Goal: Information Seeking & Learning: Learn about a topic

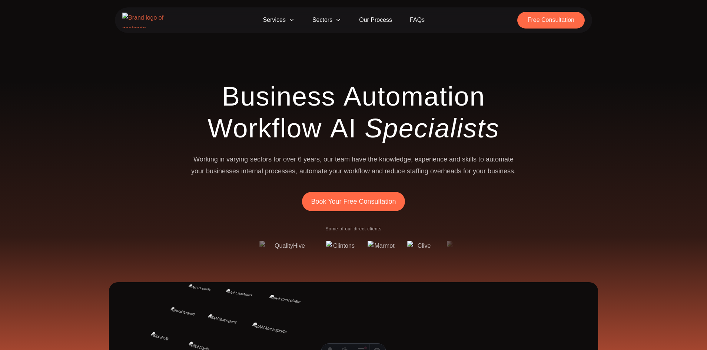
click at [294, 20] on icon at bounding box center [292, 20] width 6 height 6
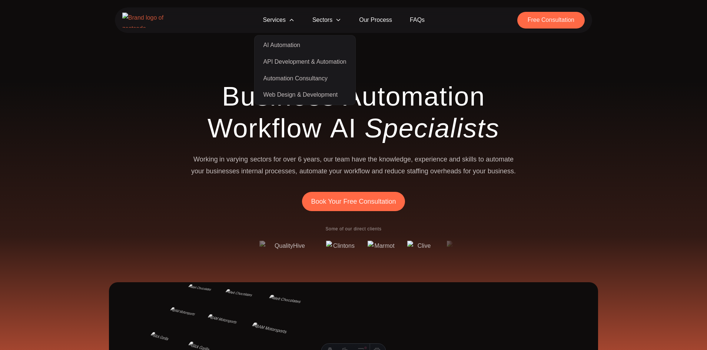
click at [335, 21] on span "Sectors" at bounding box center [326, 20] width 47 height 17
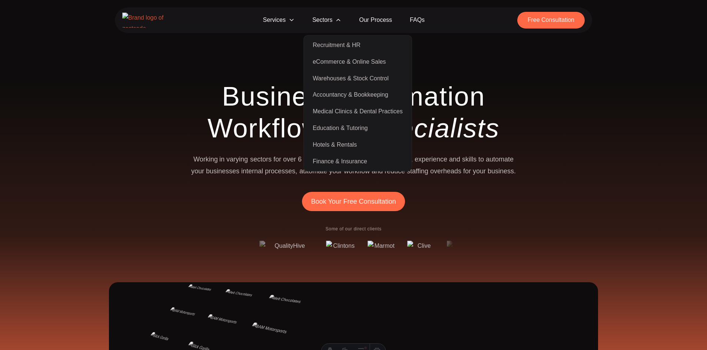
click at [275, 23] on span "Services" at bounding box center [278, 20] width 49 height 17
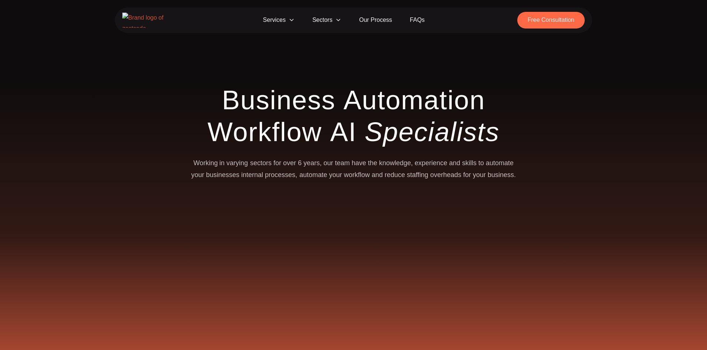
click at [289, 24] on span "Services" at bounding box center [278, 20] width 49 height 17
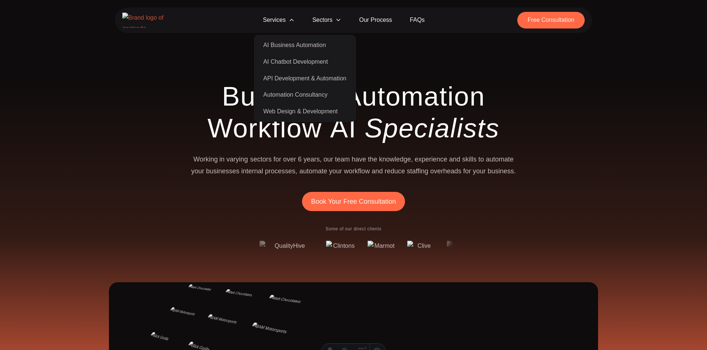
click at [320, 27] on span "Sectors" at bounding box center [326, 20] width 47 height 17
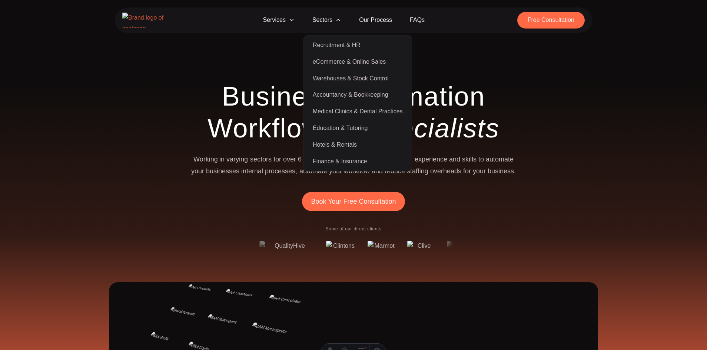
click at [287, 20] on span "Services" at bounding box center [278, 20] width 49 height 17
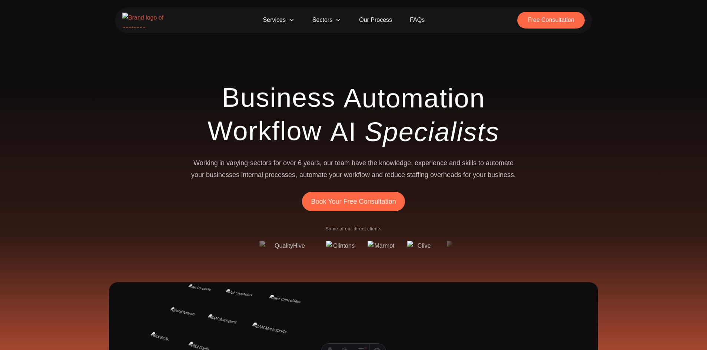
click at [290, 23] on icon at bounding box center [292, 20] width 6 height 6
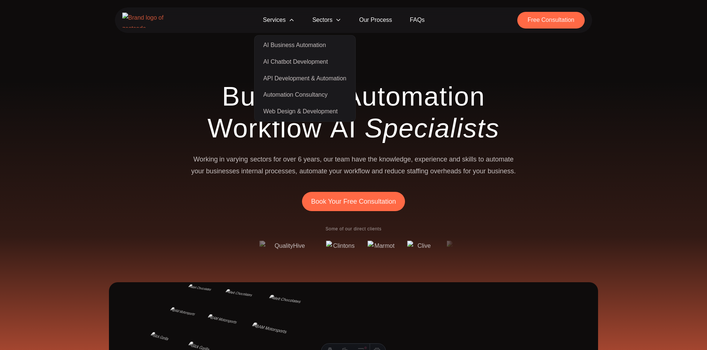
click at [326, 22] on span "Sectors" at bounding box center [326, 20] width 47 height 17
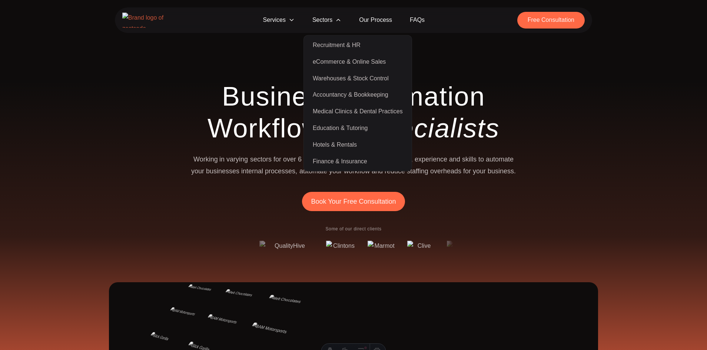
click at [456, 25] on nav "Services AI Business Automation AI Chatbot Development API Development & Automa…" at bounding box center [353, 20] width 477 height 26
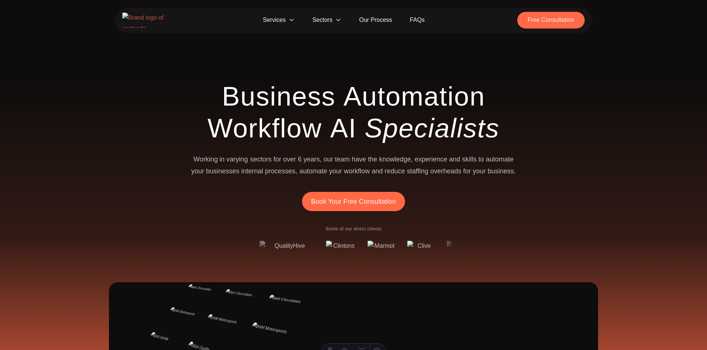
click at [418, 21] on link "FAQs" at bounding box center [417, 20] width 33 height 17
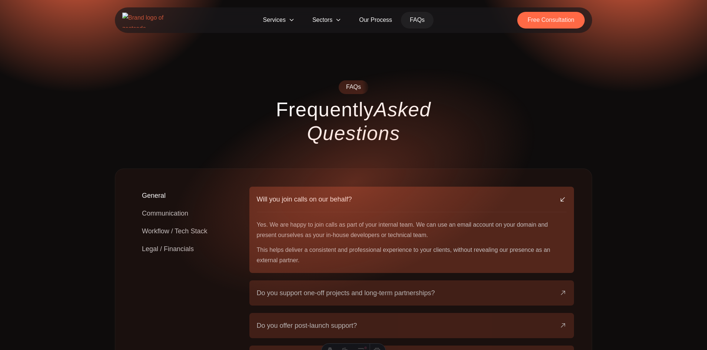
click at [154, 20] on img at bounding box center [146, 20] width 48 height 15
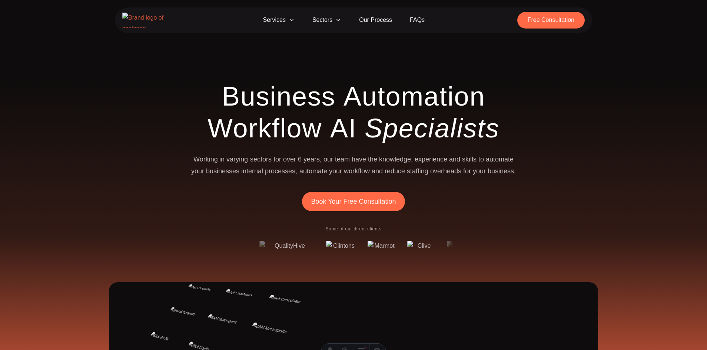
click at [326, 25] on span "Sectors" at bounding box center [326, 20] width 47 height 17
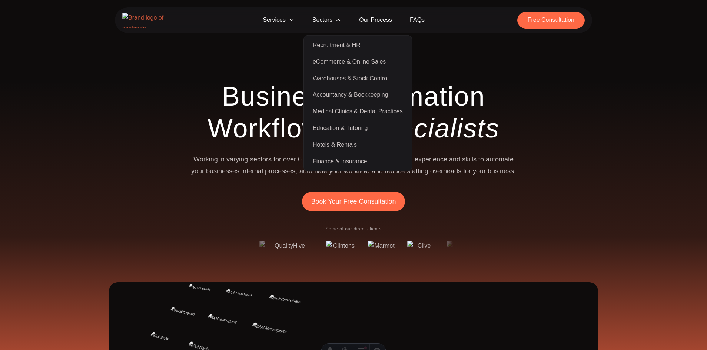
click at [278, 23] on span "Services" at bounding box center [278, 20] width 49 height 17
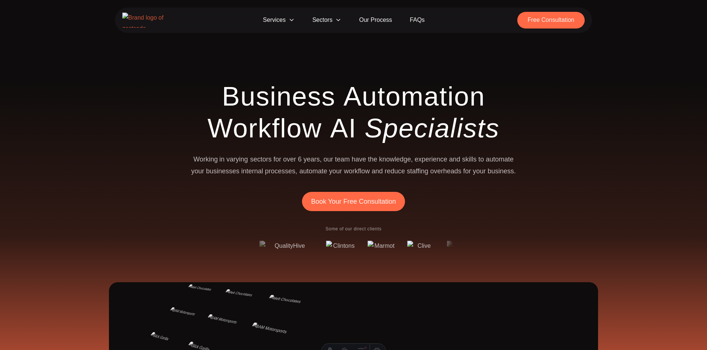
click at [279, 17] on span "Services" at bounding box center [278, 20] width 49 height 17
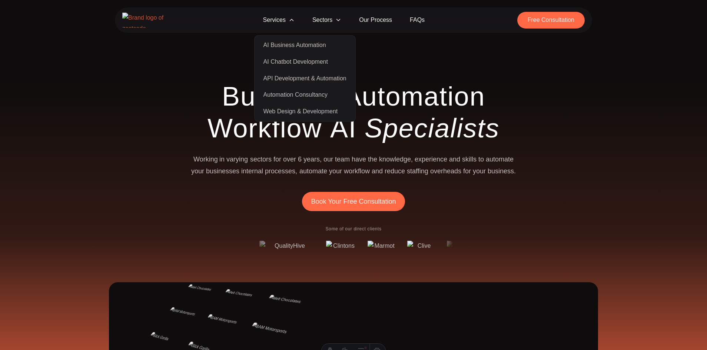
click at [294, 63] on link "AI Chatbot Development" at bounding box center [305, 62] width 98 height 17
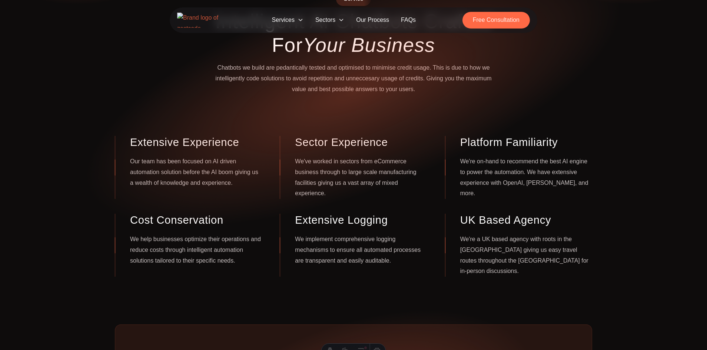
scroll to position [89, 0]
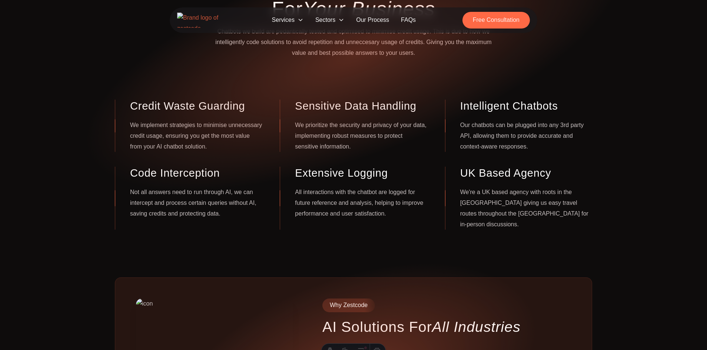
scroll to position [124, 0]
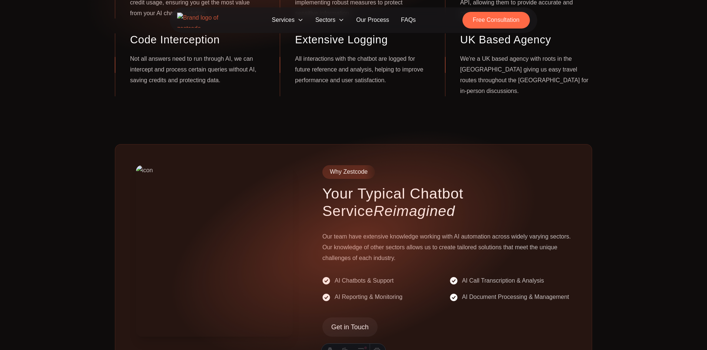
scroll to position [259, 0]
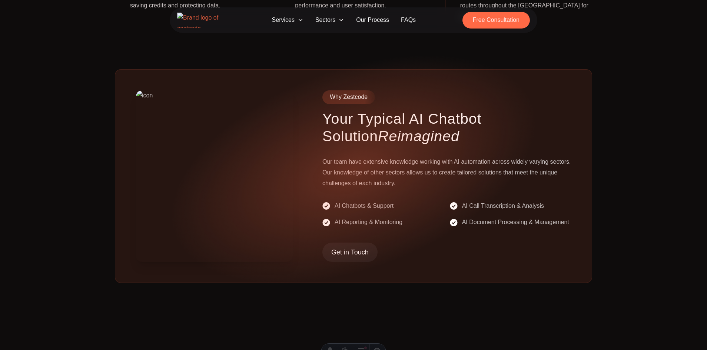
scroll to position [333, 0]
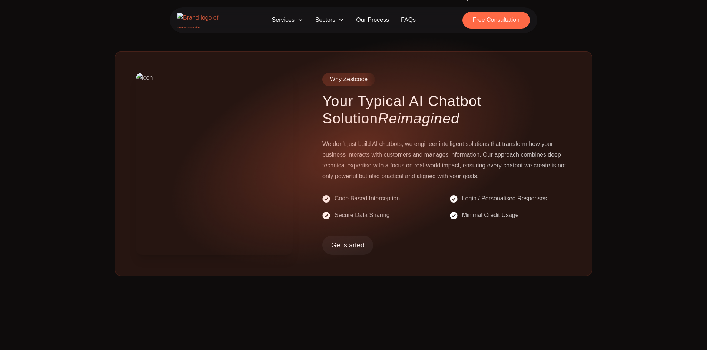
scroll to position [354, 0]
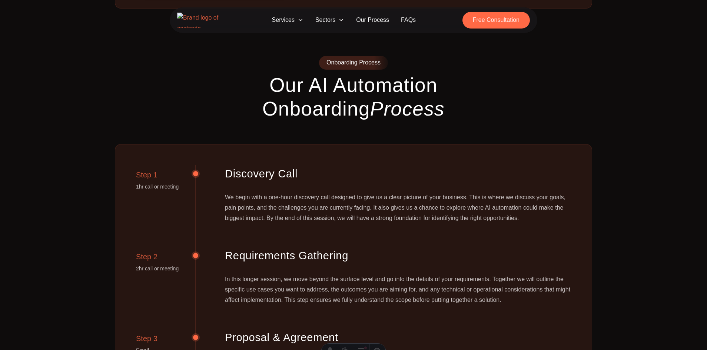
scroll to position [620, 0]
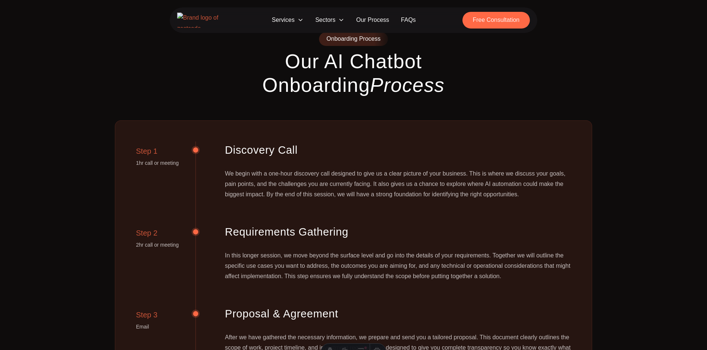
scroll to position [642, 0]
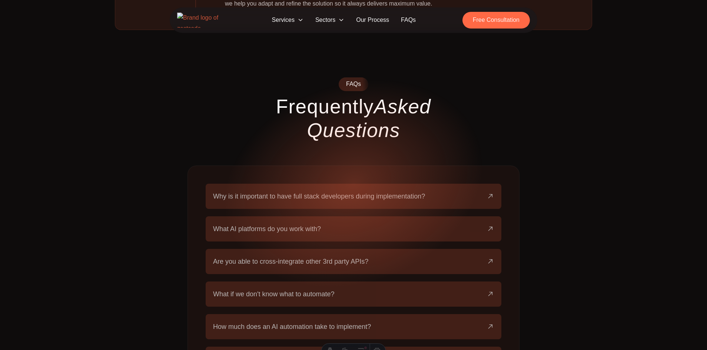
scroll to position [1231, 0]
click at [280, 19] on span "Services" at bounding box center [287, 20] width 43 height 14
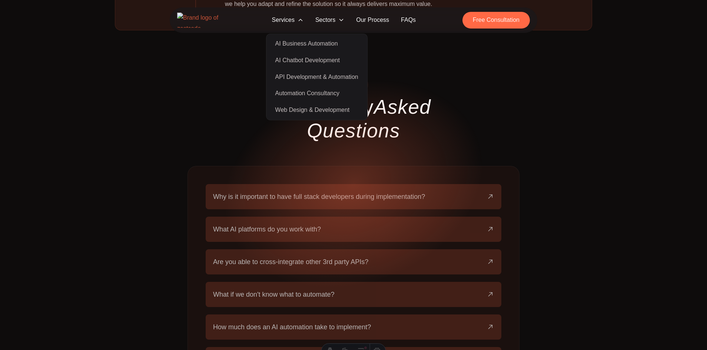
click at [285, 19] on span "Services" at bounding box center [287, 20] width 43 height 14
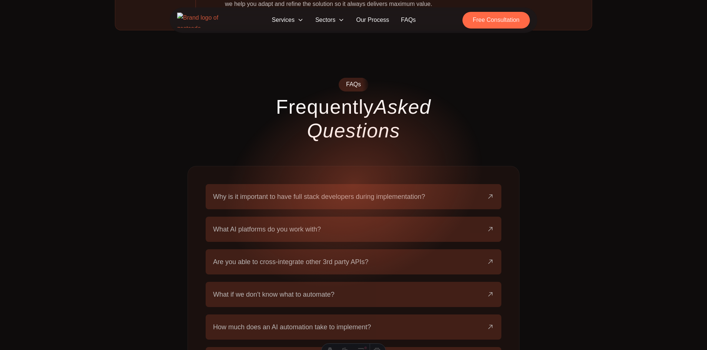
click at [296, 21] on span "Services" at bounding box center [287, 20] width 43 height 14
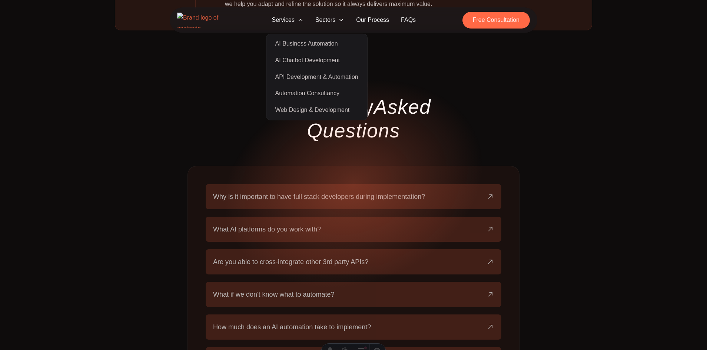
click at [296, 21] on span "Services" at bounding box center [287, 20] width 43 height 14
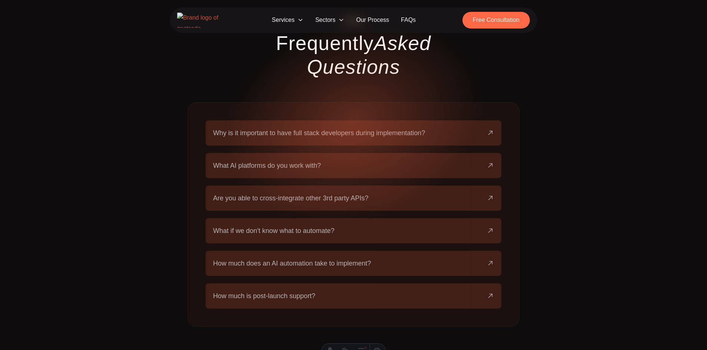
scroll to position [1298, 0]
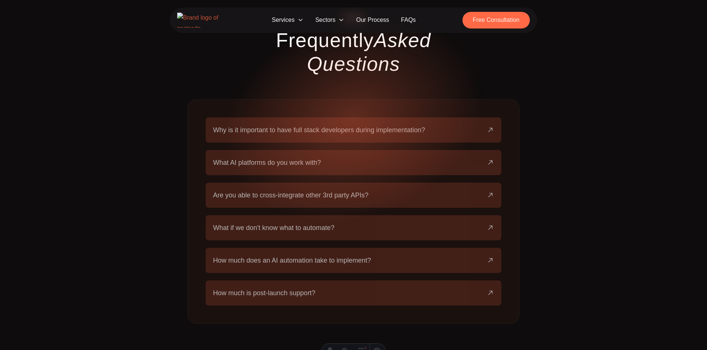
click at [363, 117] on button "Why is it important to have full stack developers during implementation?" at bounding box center [353, 129] width 281 height 25
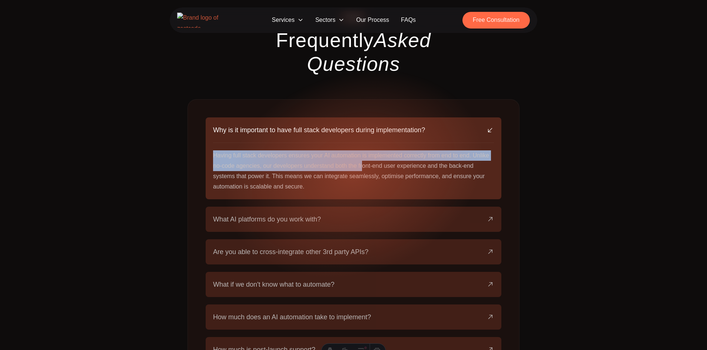
drag, startPoint x: 213, startPoint y: 124, endPoint x: 361, endPoint y: 130, distance: 148.6
click at [361, 130] on div "Why is it important to have full stack developers during implementation? Having…" at bounding box center [354, 158] width 296 height 82
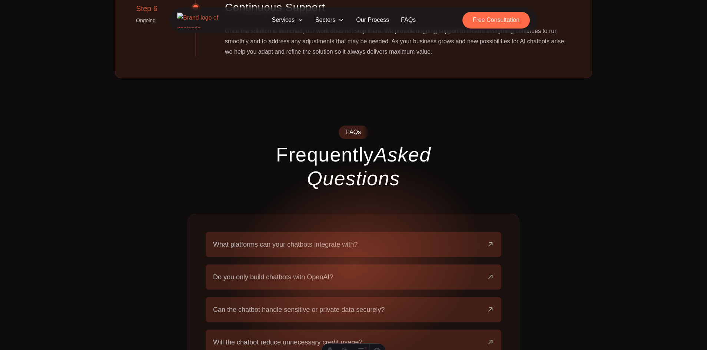
scroll to position [1182, 0]
click at [327, 233] on button "What platforms can your chatbots integrate with?" at bounding box center [353, 245] width 281 height 25
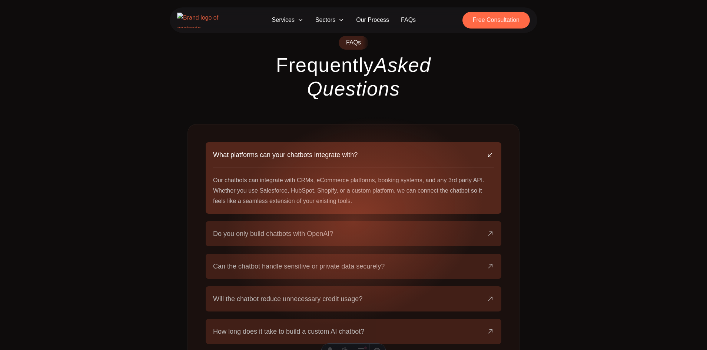
scroll to position [1274, 0]
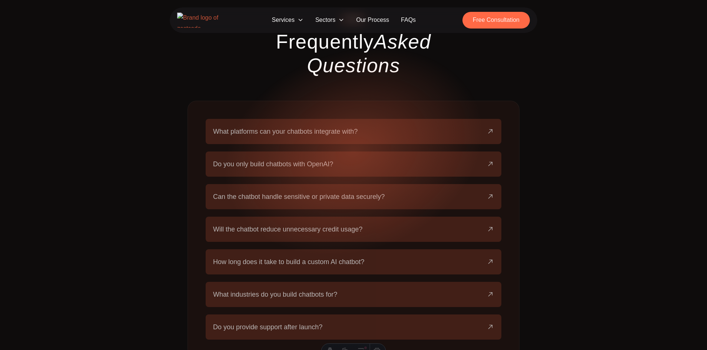
click at [288, 23] on span "Services" at bounding box center [287, 20] width 43 height 14
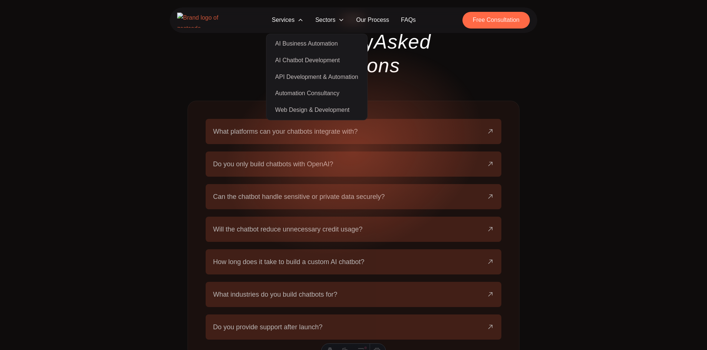
click at [290, 61] on link "AI Chatbot Development" at bounding box center [317, 60] width 98 height 17
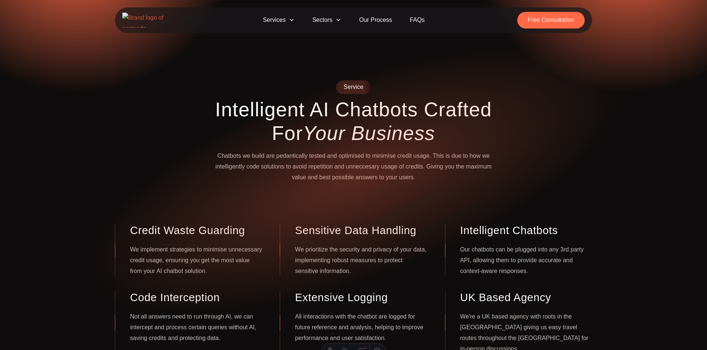
click at [275, 15] on span "Services" at bounding box center [278, 20] width 49 height 17
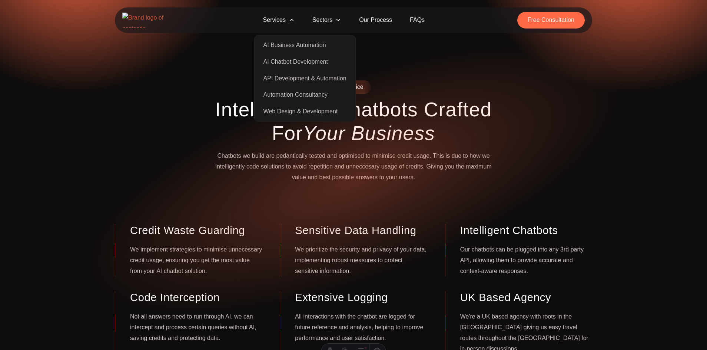
click at [292, 81] on link "API Development & Automation" at bounding box center [305, 78] width 98 height 17
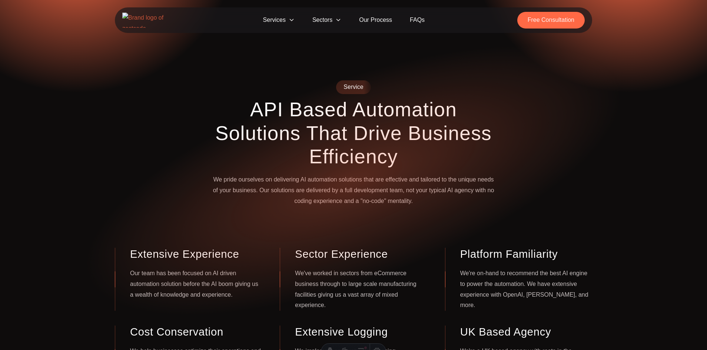
click at [149, 21] on img at bounding box center [146, 20] width 48 height 15
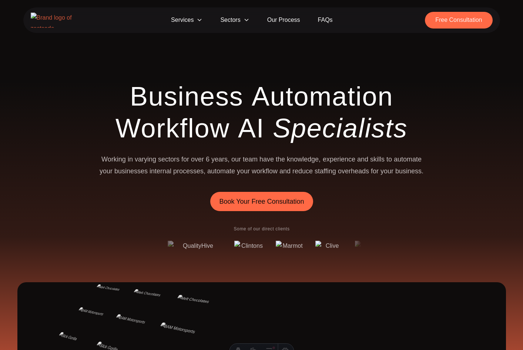
click at [407, 159] on span "automate" at bounding box center [408, 159] width 28 height 12
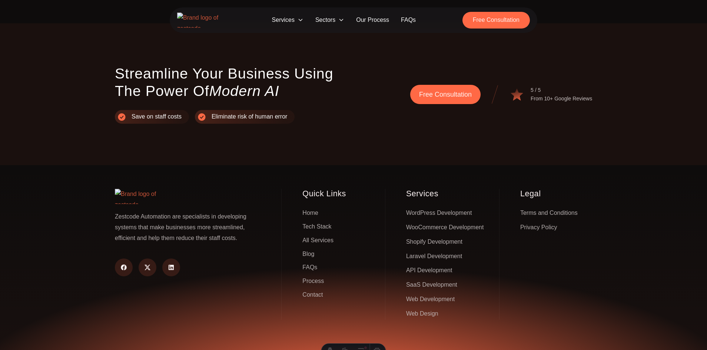
scroll to position [2429, 0]
click at [296, 20] on span "Services" at bounding box center [287, 20] width 43 height 14
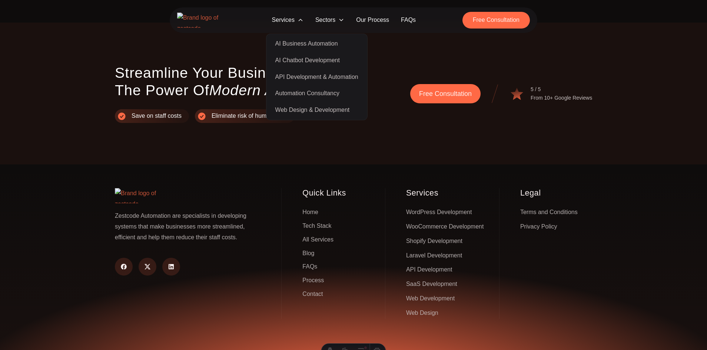
click at [292, 40] on link "AI Business Automation" at bounding box center [317, 44] width 98 height 17
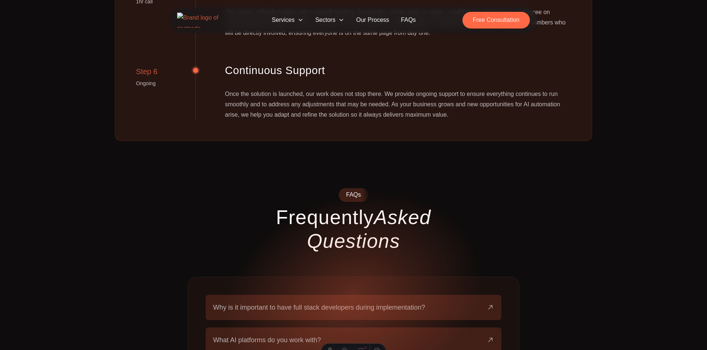
scroll to position [1116, 0]
